Goal: Task Accomplishment & Management: Manage account settings

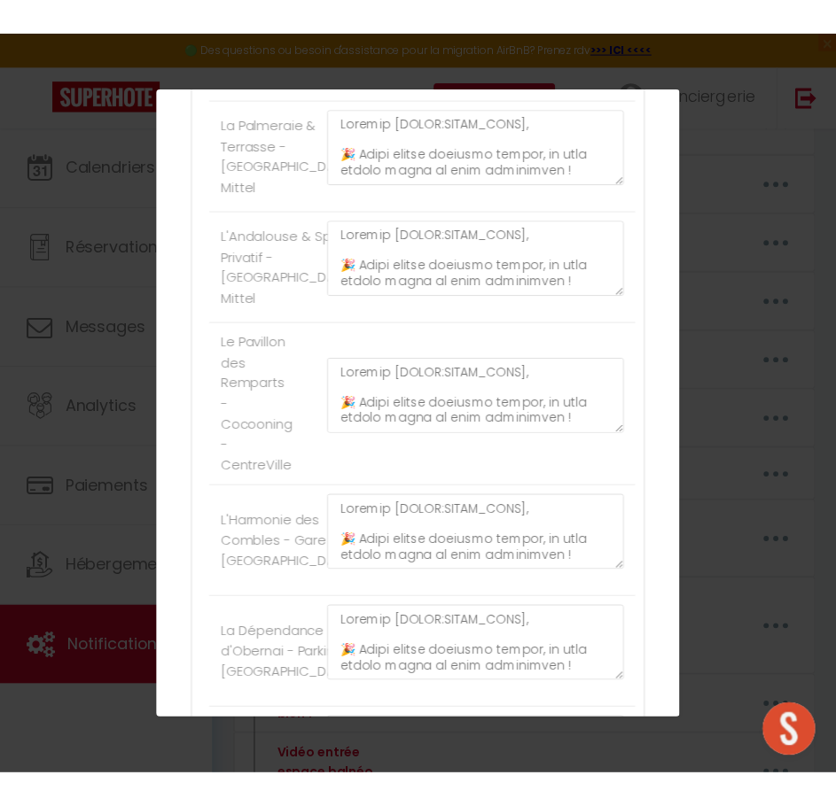
scroll to position [620, 0]
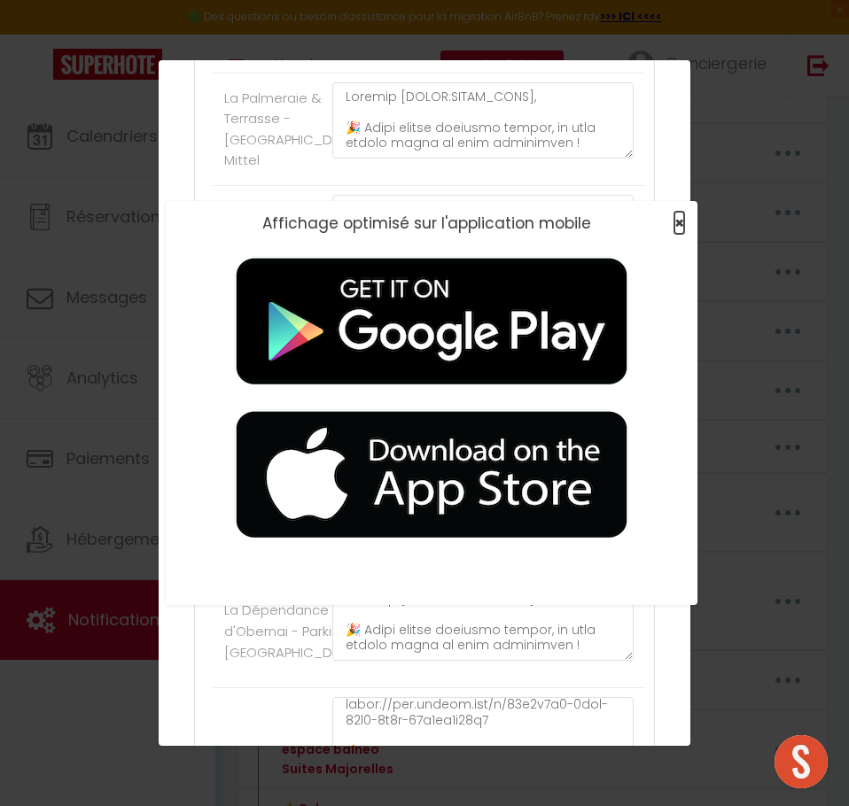
click at [674, 221] on span "×" at bounding box center [679, 223] width 10 height 22
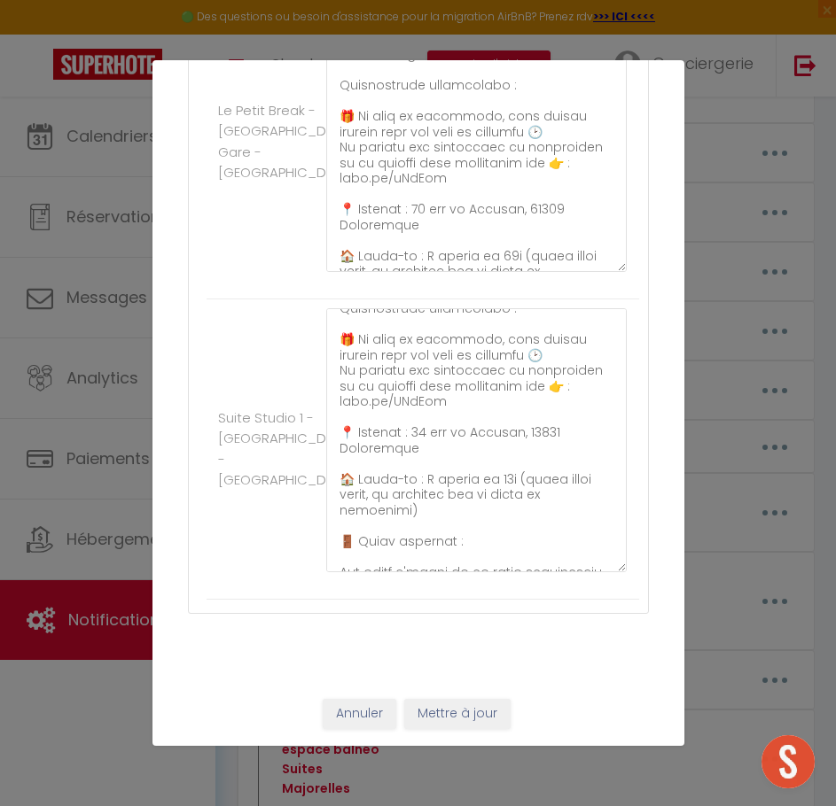
scroll to position [3953, 0]
click at [334, 719] on button "Annuler" at bounding box center [360, 714] width 74 height 30
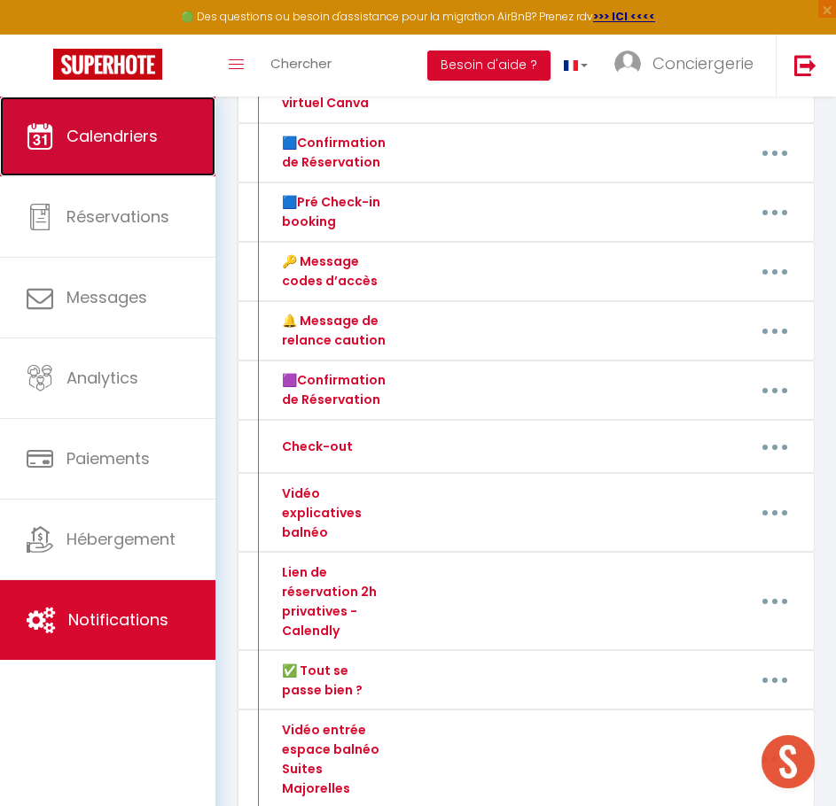
click at [152, 169] on link "Calendriers" at bounding box center [107, 137] width 215 height 80
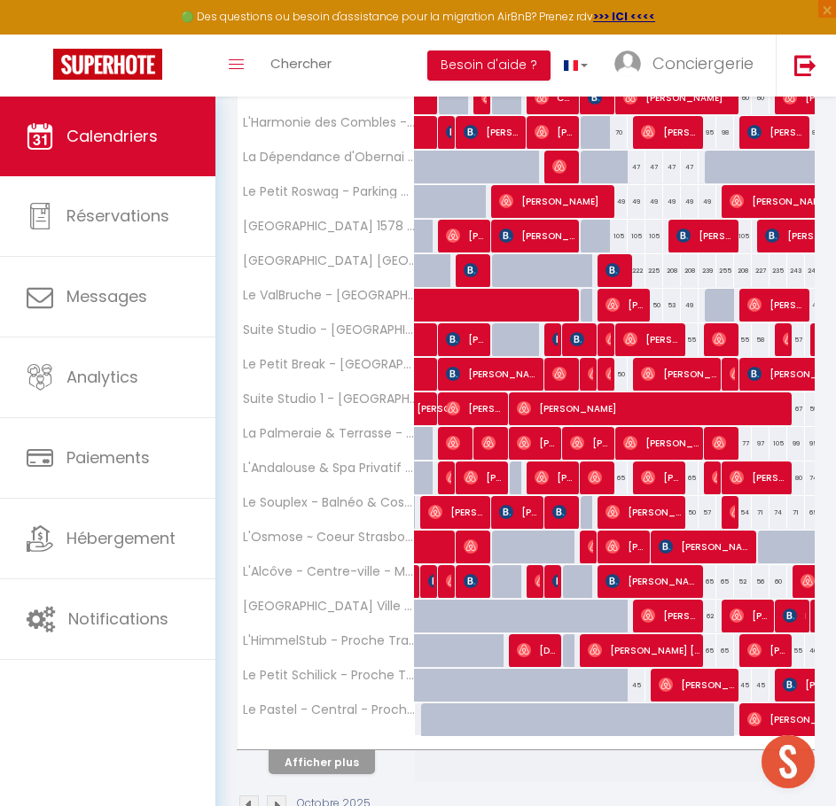
scroll to position [354, 0]
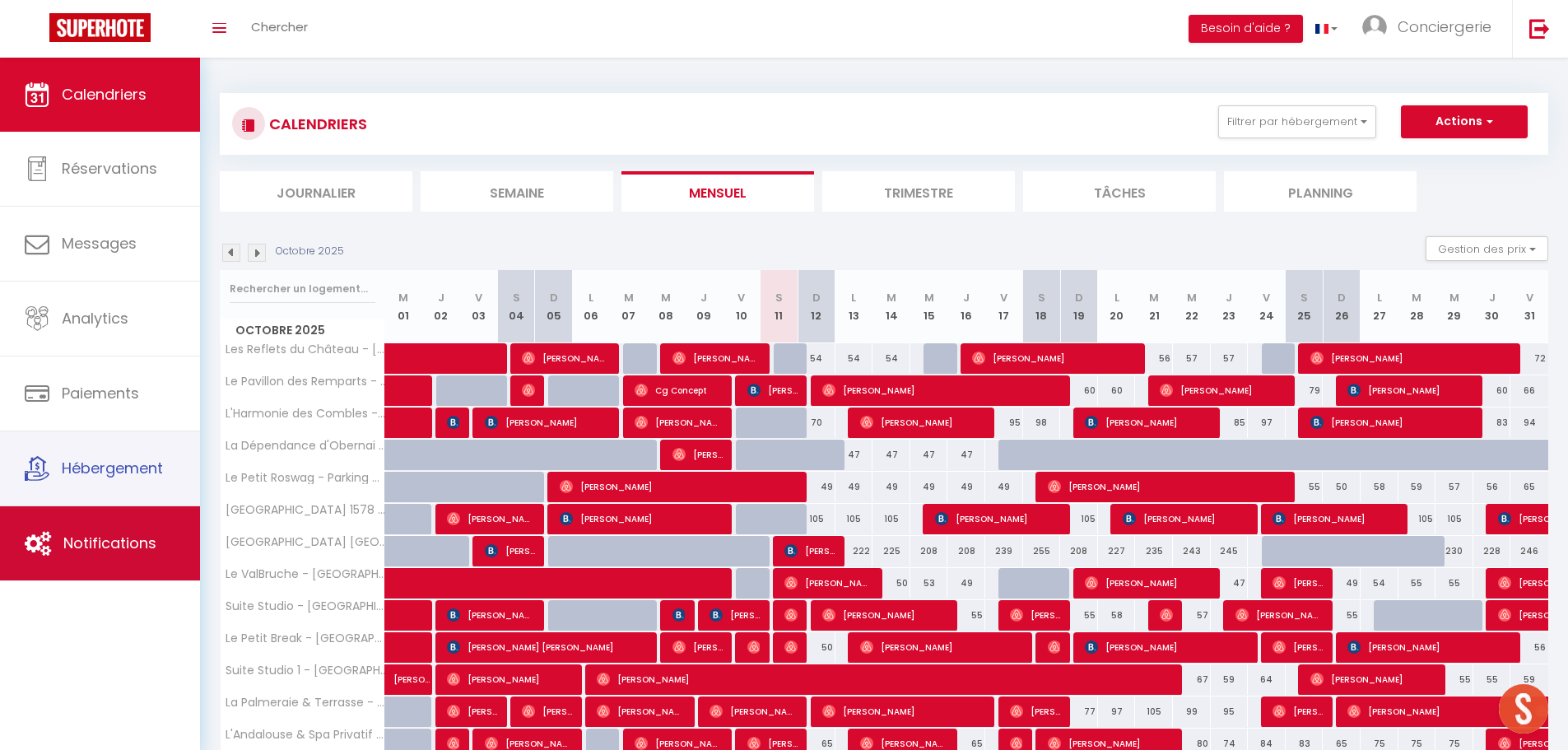
click at [129, 539] on span "Notifications" at bounding box center [110, 543] width 93 height 20
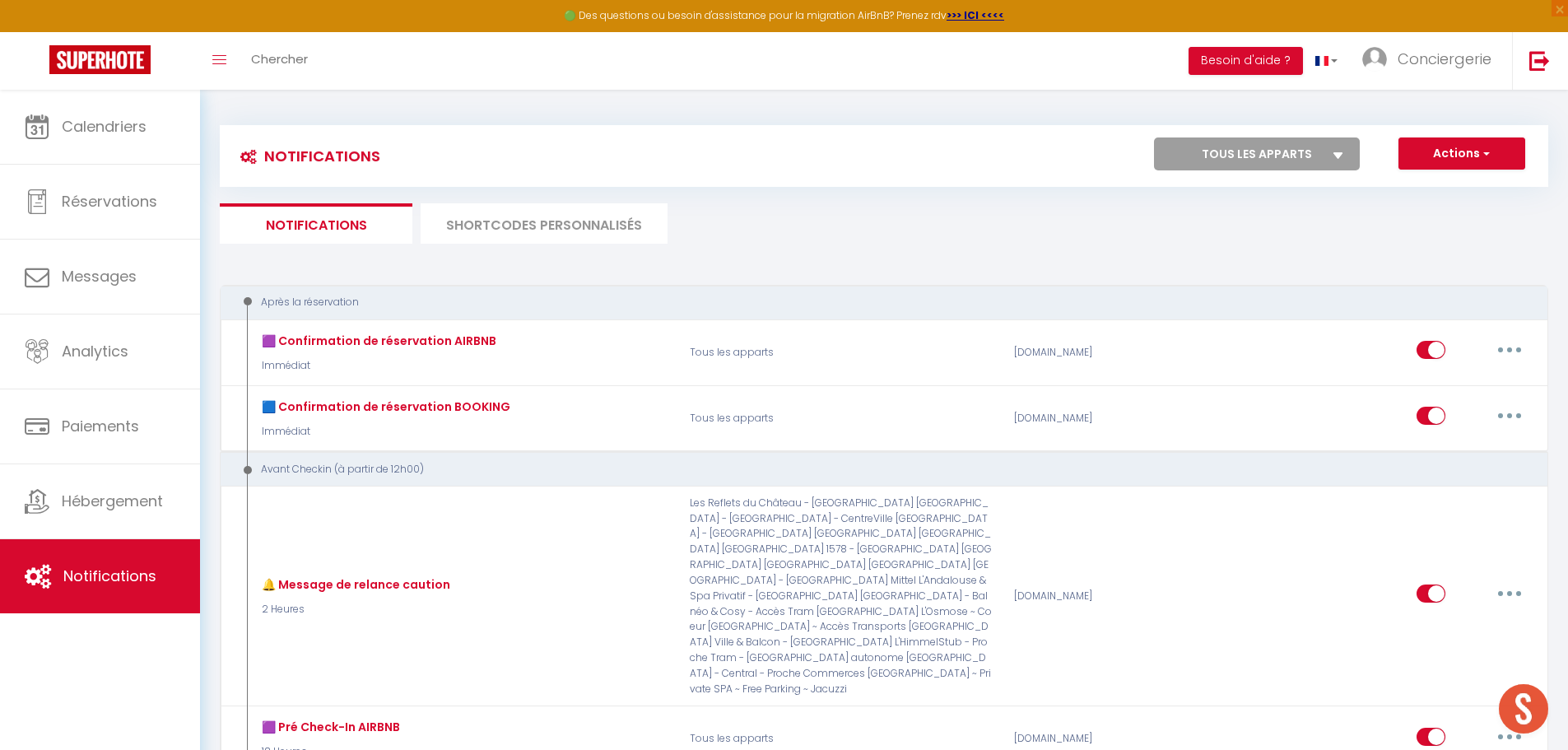
click at [608, 228] on li "SHORTCODES PERSONNALISÉS" at bounding box center [544, 223] width 247 height 40
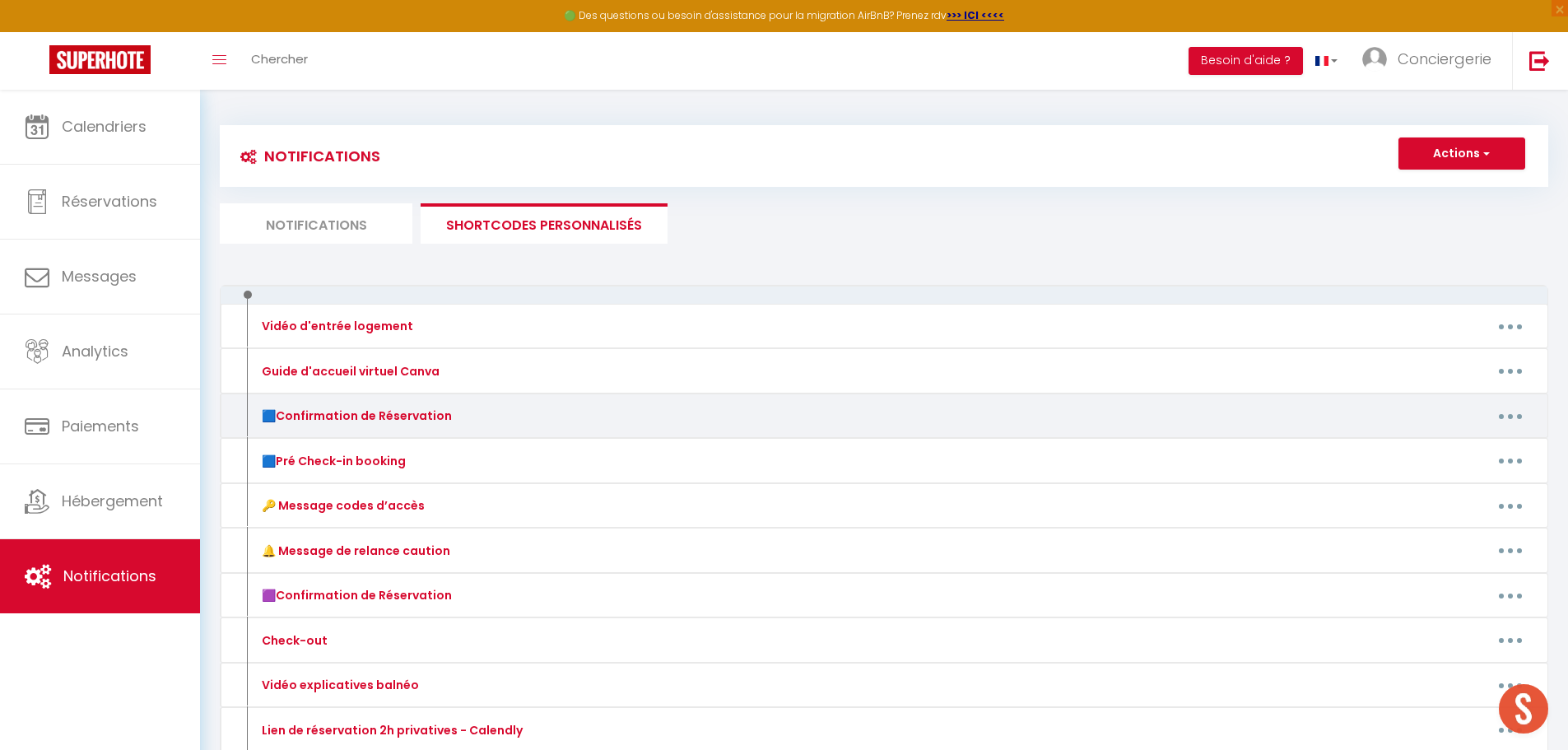
click at [1500, 415] on button "button" at bounding box center [1510, 415] width 46 height 26
click at [1445, 454] on link "Editer" at bounding box center [1467, 454] width 122 height 28
type input "🟦Confirmation de Réservation"
type textarea "🟦 Confirmation de Réservation"
type textarea "Loremip [DOLOR:SITAM_CONS], A'eli se doeiusm te inci utlaboreet, do magn Aliqua…"
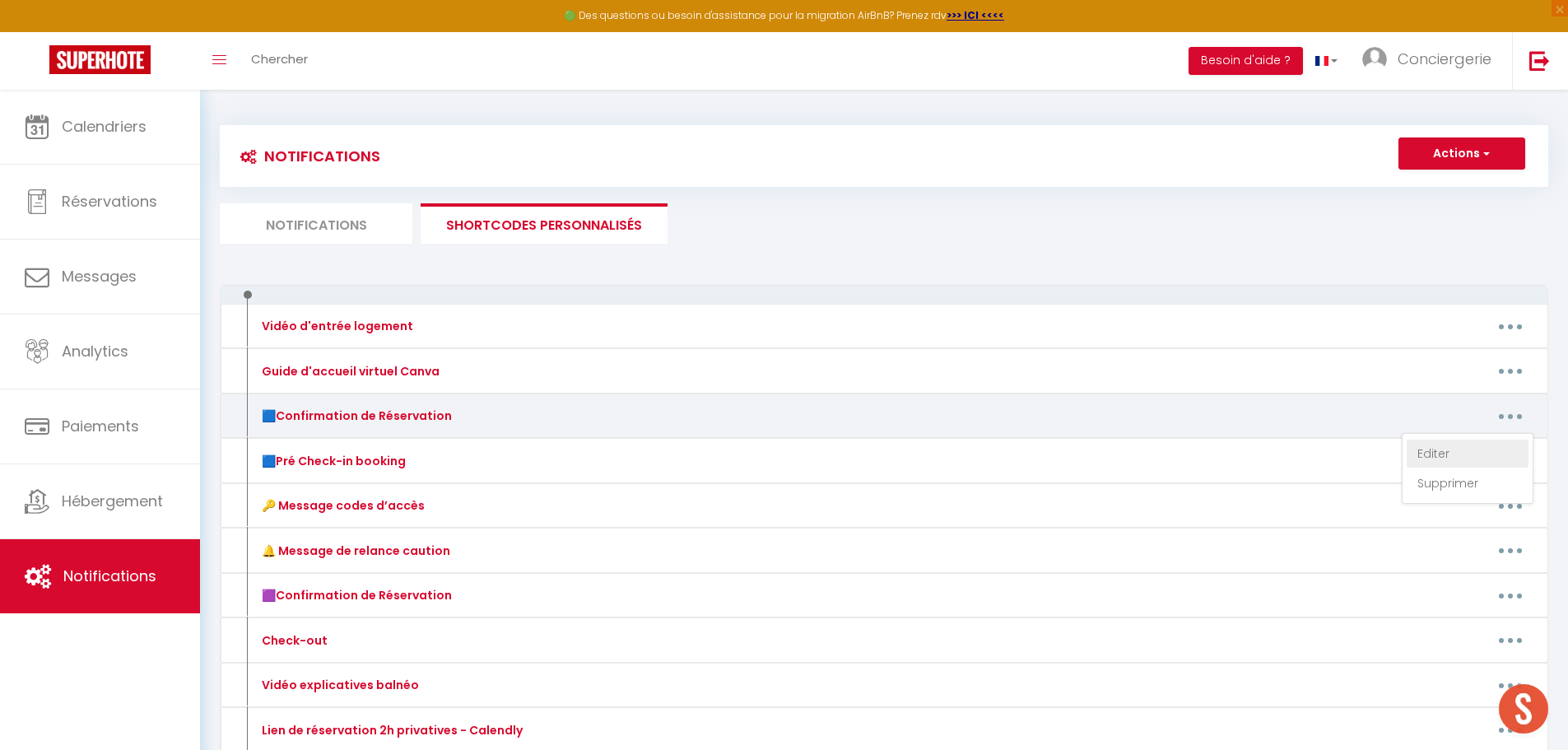
type textarea "Loremip [DOLOR:SITAM_CONS], A'eli se doeiusm te inci utlaboreet, do magn Aliqua…"
type textarea "Loremip [DOLOR:SITAM_CONS],​ A'eli se doeiusm te inci utlaboreet, do magn Aliqu…"
type textarea "Loremip [DOLOR:SITAM_CONS], A'eli se doeiusm te inci utlaboreet, do magn Aliqua…"
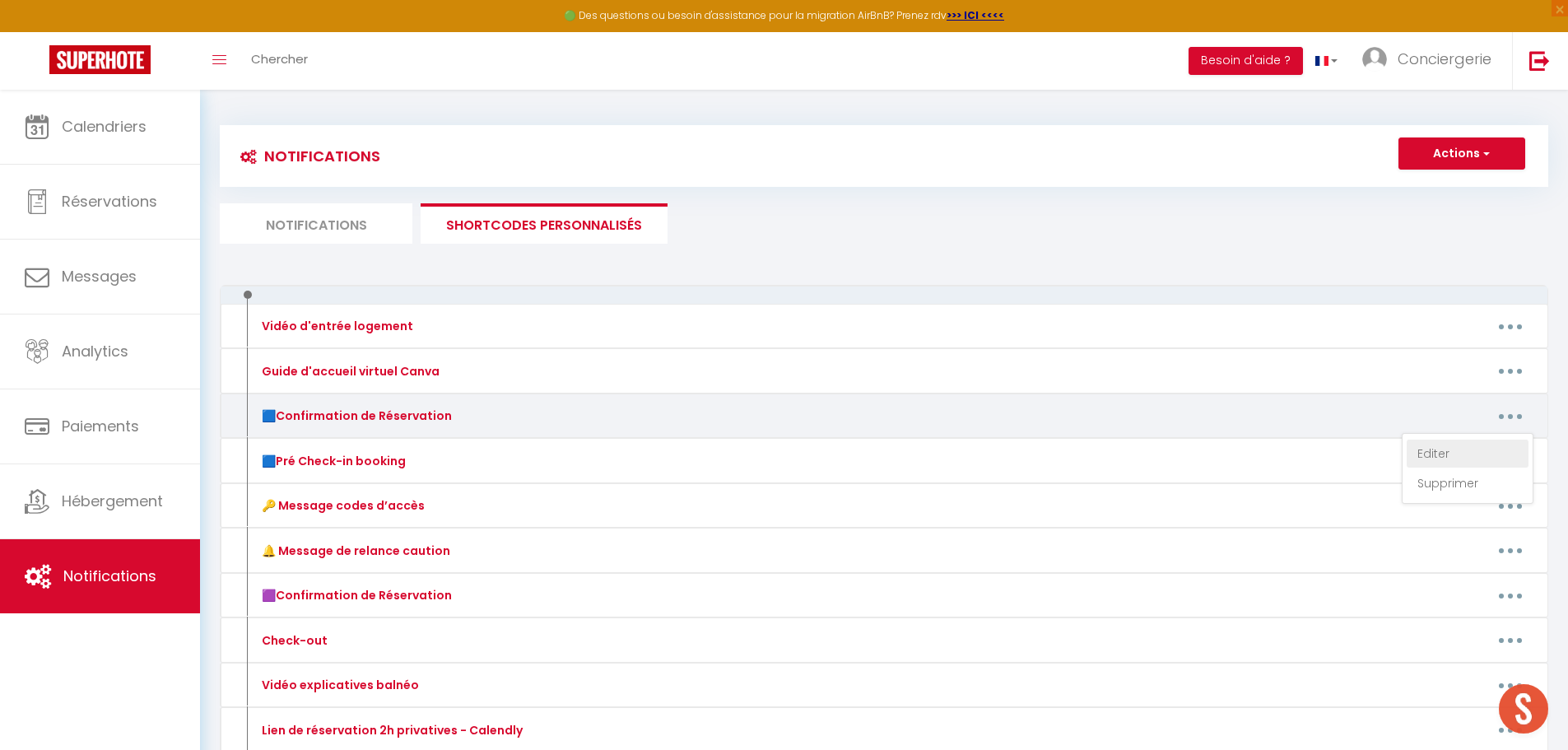
type textarea "Loremip [DOLOR:SITAM_CONS], A'eli se doeiusm te inci utlaboreet, do magn Aliqua…"
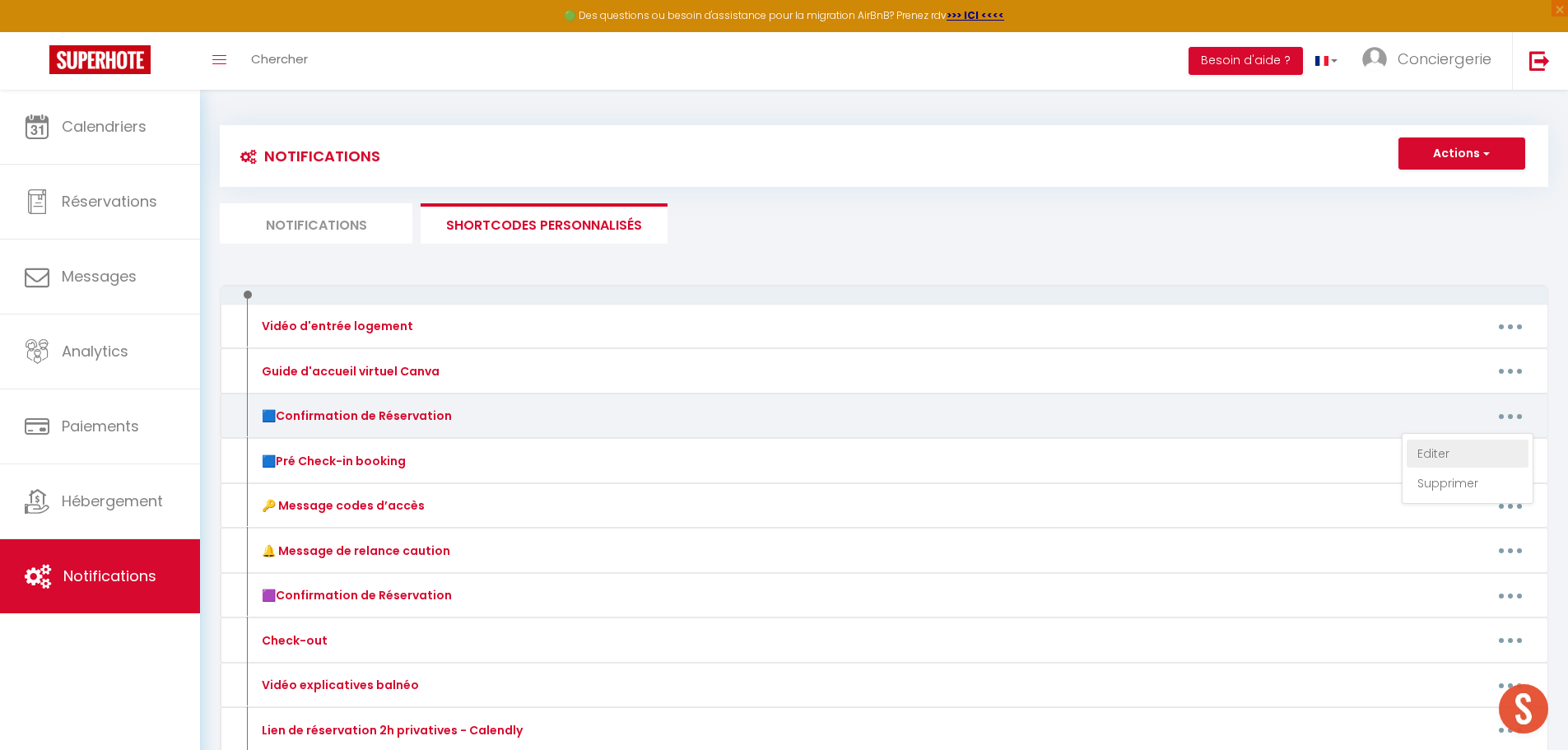
type textarea "Loremip [DOLOR:SITAM_CONS], A'eli se doeiusm te inci utlaboreet, do magn Aliqua…"
type textarea "Loremip [DOLOR:SITAM_CONS]​, A'eli se doeiusm te inci utlaboreet, do magn Aliqu…"
type textarea "Loremip [DOLOR:SITAM_CONS]​, A'eli se doeiusm te inci utlaboreet, do magn [ALIQ…"
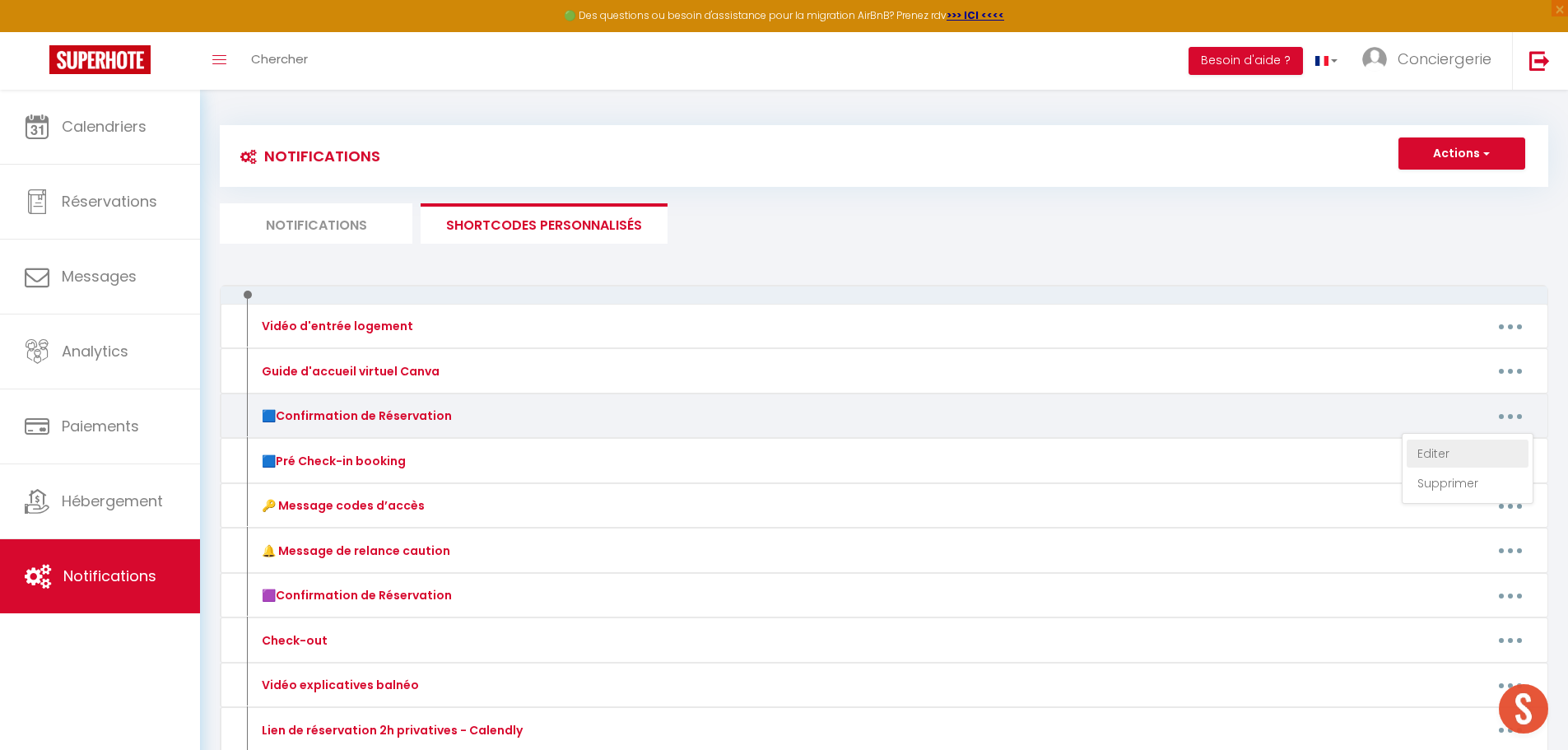
type textarea "Loremip [DOLOR:SITAM_CONS]​, A'eli se doeiusm te inci utlaboreet, do magn Aliqu…"
type textarea "Loremip [DOLOR:SITAM_CONS], A'eli se doeiusm te inci utlaboreet, do magn Aliqua…"
type textarea "Loremip [DOLOR:SITAM_CONS]​, A'eli se doeiusm te inci utlaboreet, do magn Aliqu…"
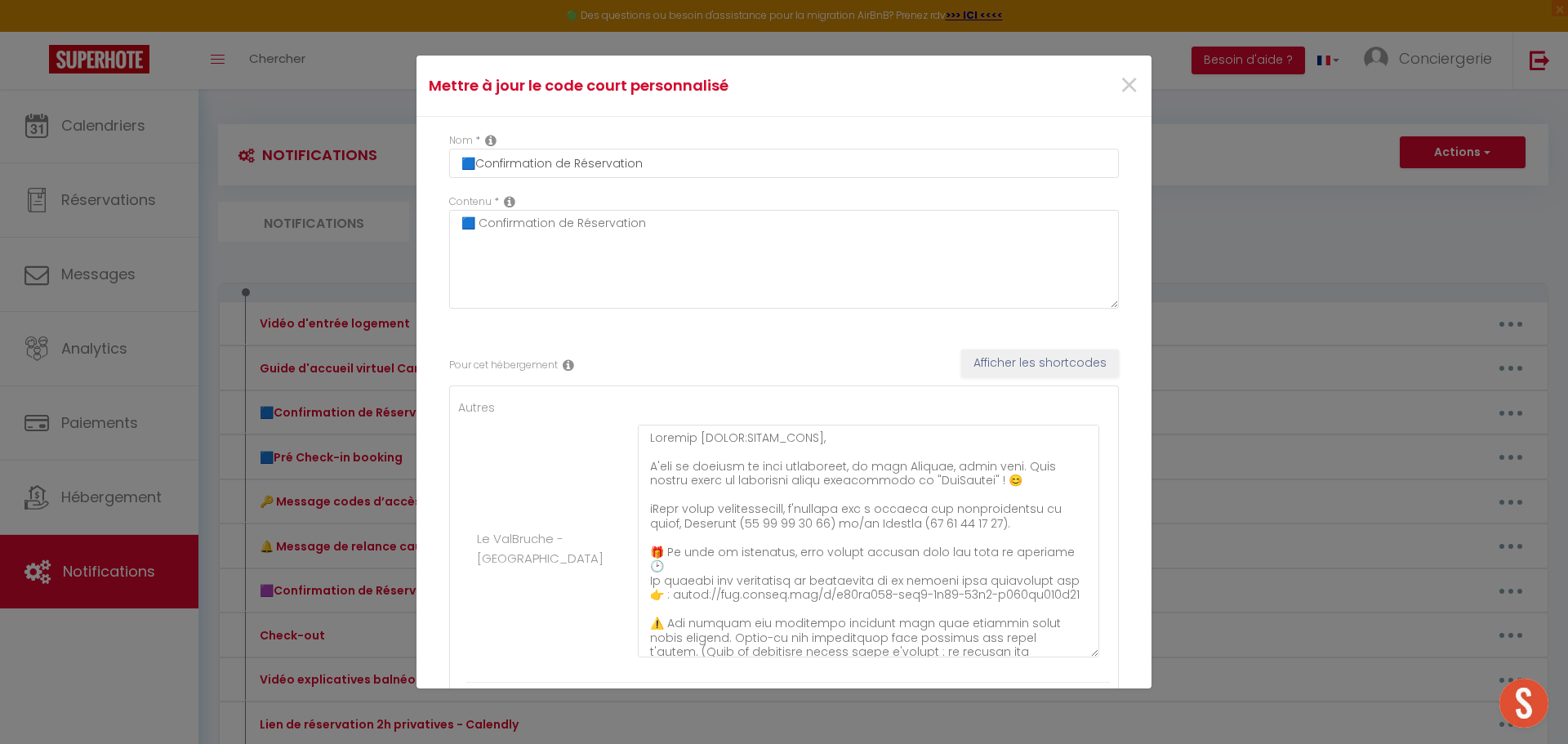
drag, startPoint x: 1085, startPoint y: 488, endPoint x: 882, endPoint y: 574, distance: 220.5
click at [1069, 654] on textarea at bounding box center [868, 541] width 462 height 233
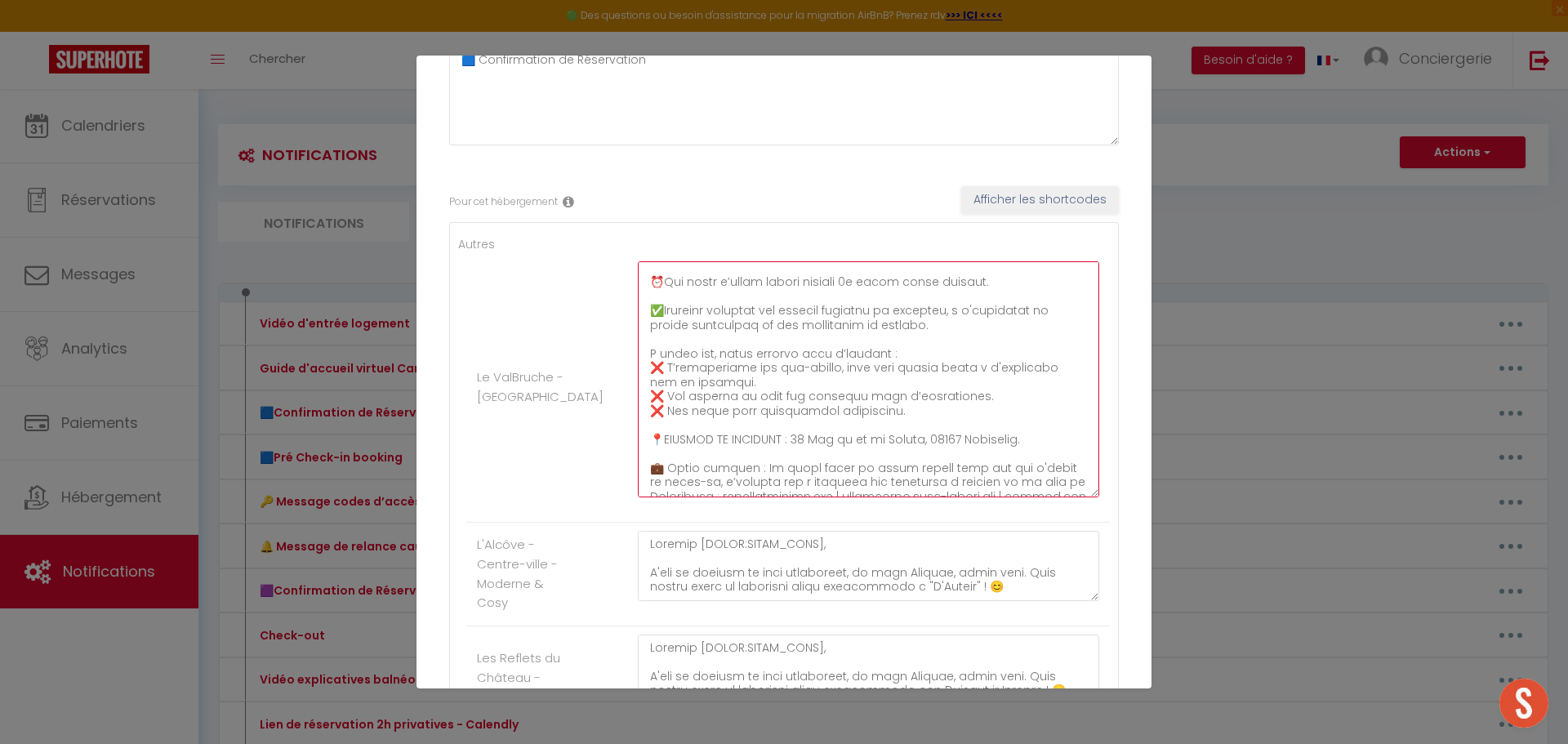
scroll to position [434, 0]
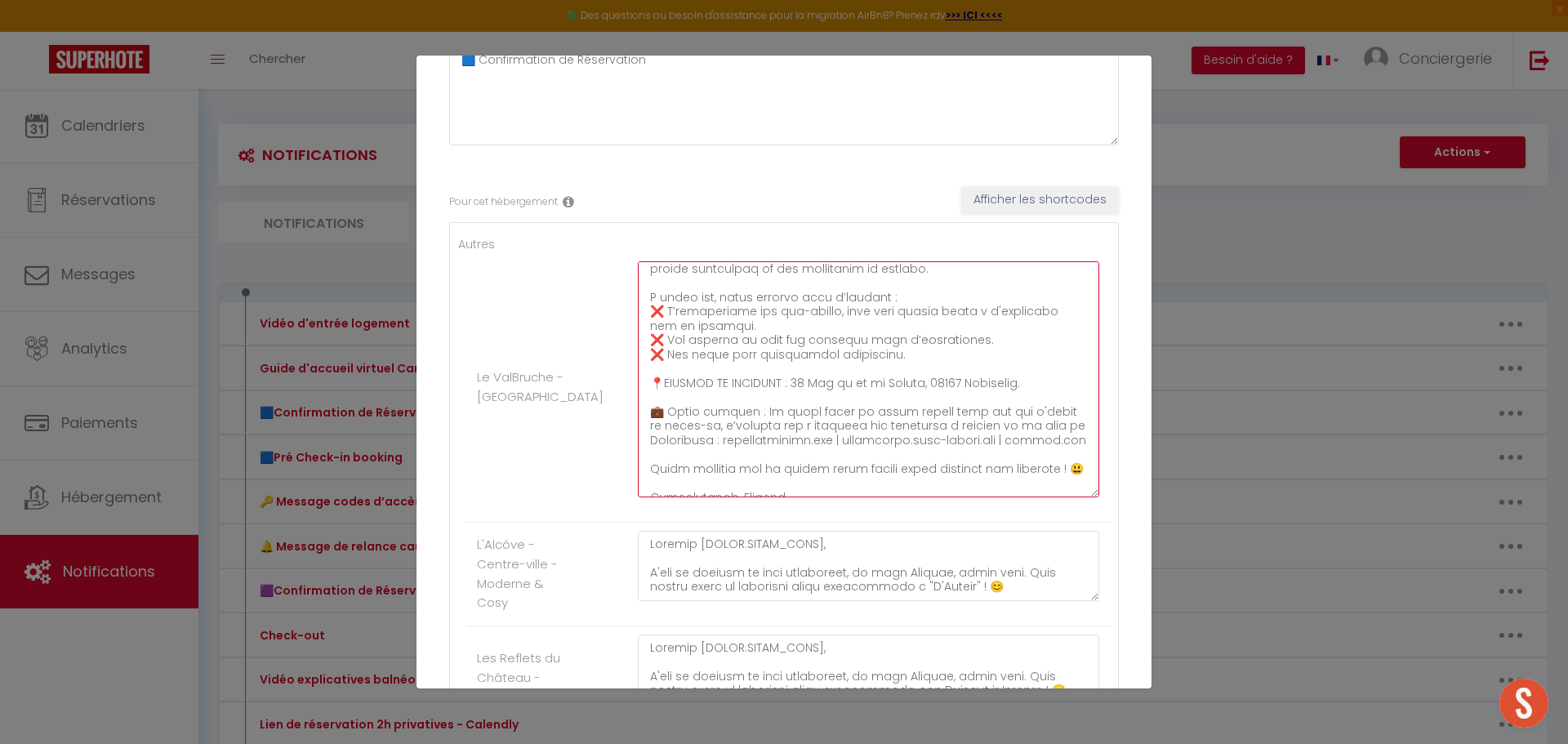
drag, startPoint x: 646, startPoint y: 269, endPoint x: 1008, endPoint y: 499, distance: 428.9
click at [1008, 499] on div at bounding box center [869, 388] width 483 height 253
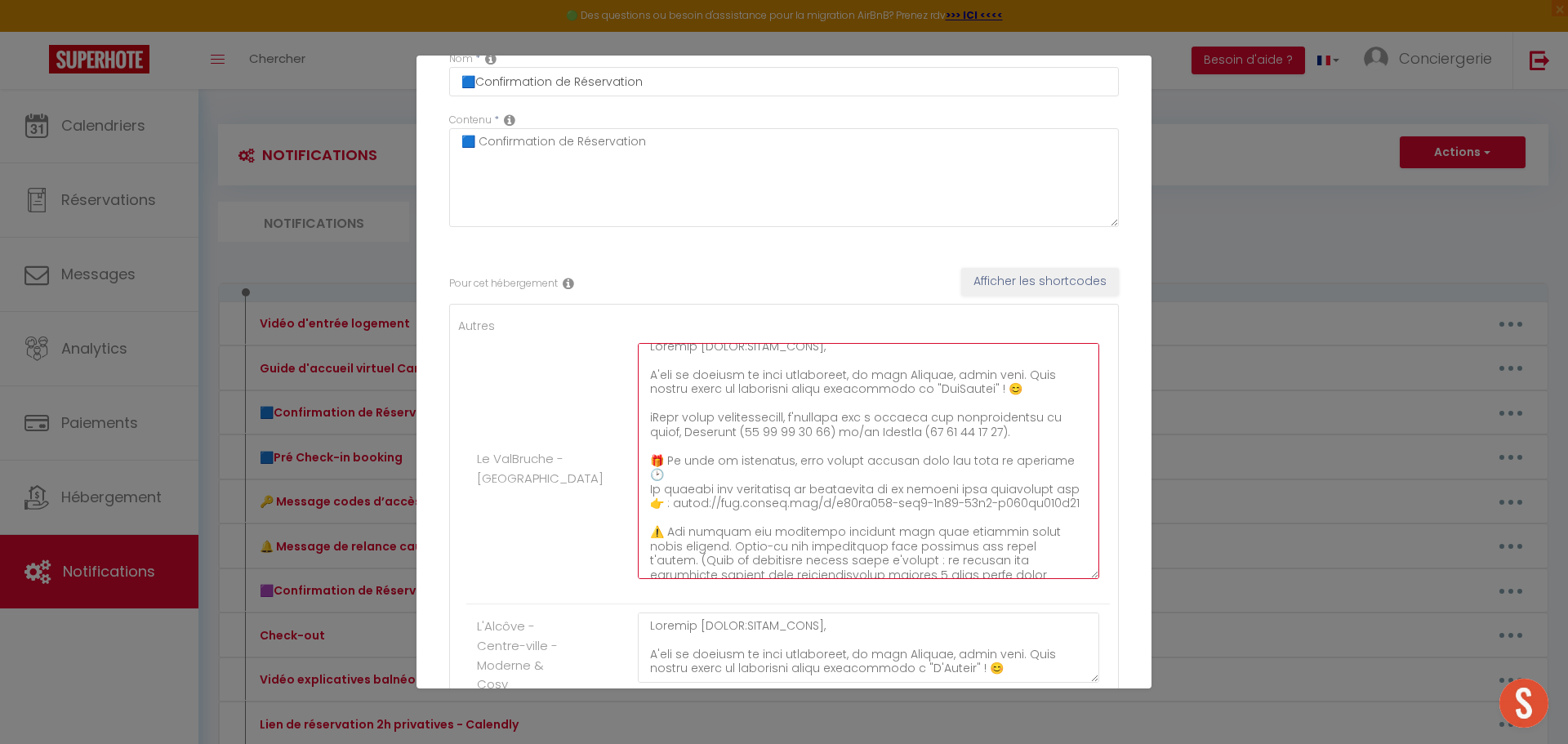
scroll to position [0, 0]
